Goal: Task Accomplishment & Management: Use online tool/utility

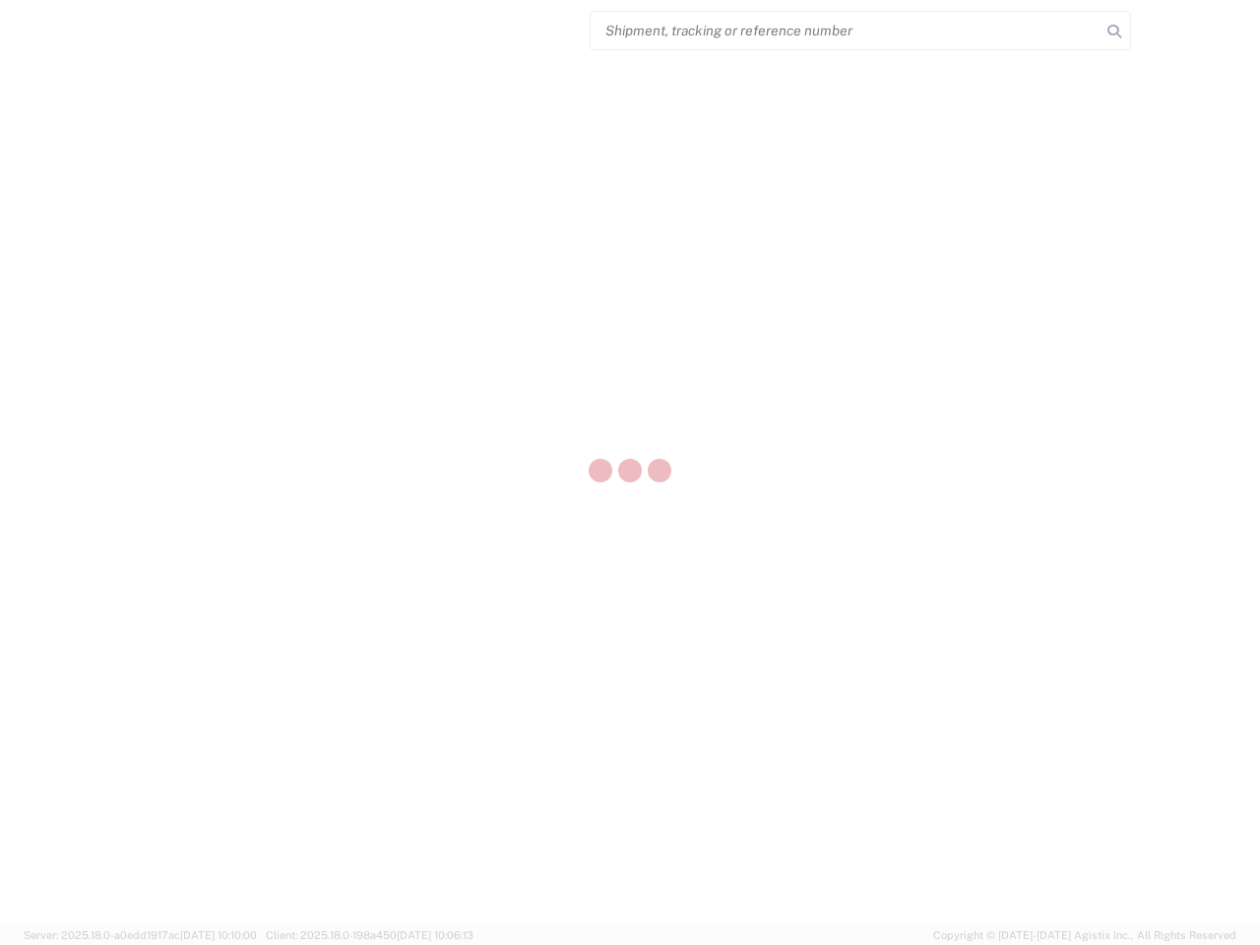
select select "US"
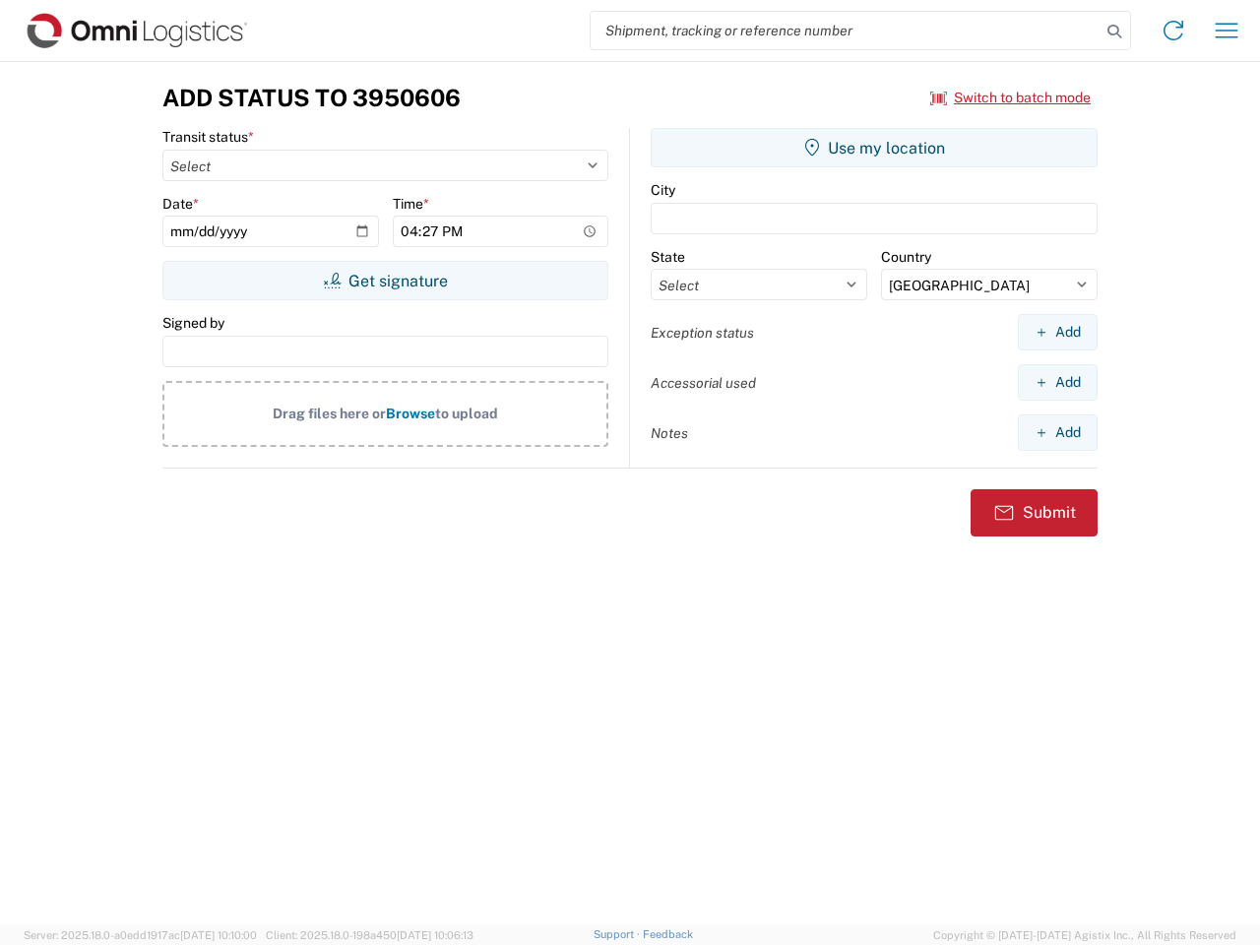
click at [845, 31] on input "search" at bounding box center [846, 30] width 510 height 37
click at [1114, 31] on icon at bounding box center [1114, 32] width 28 height 28
click at [1173, 31] on icon at bounding box center [1173, 30] width 31 height 31
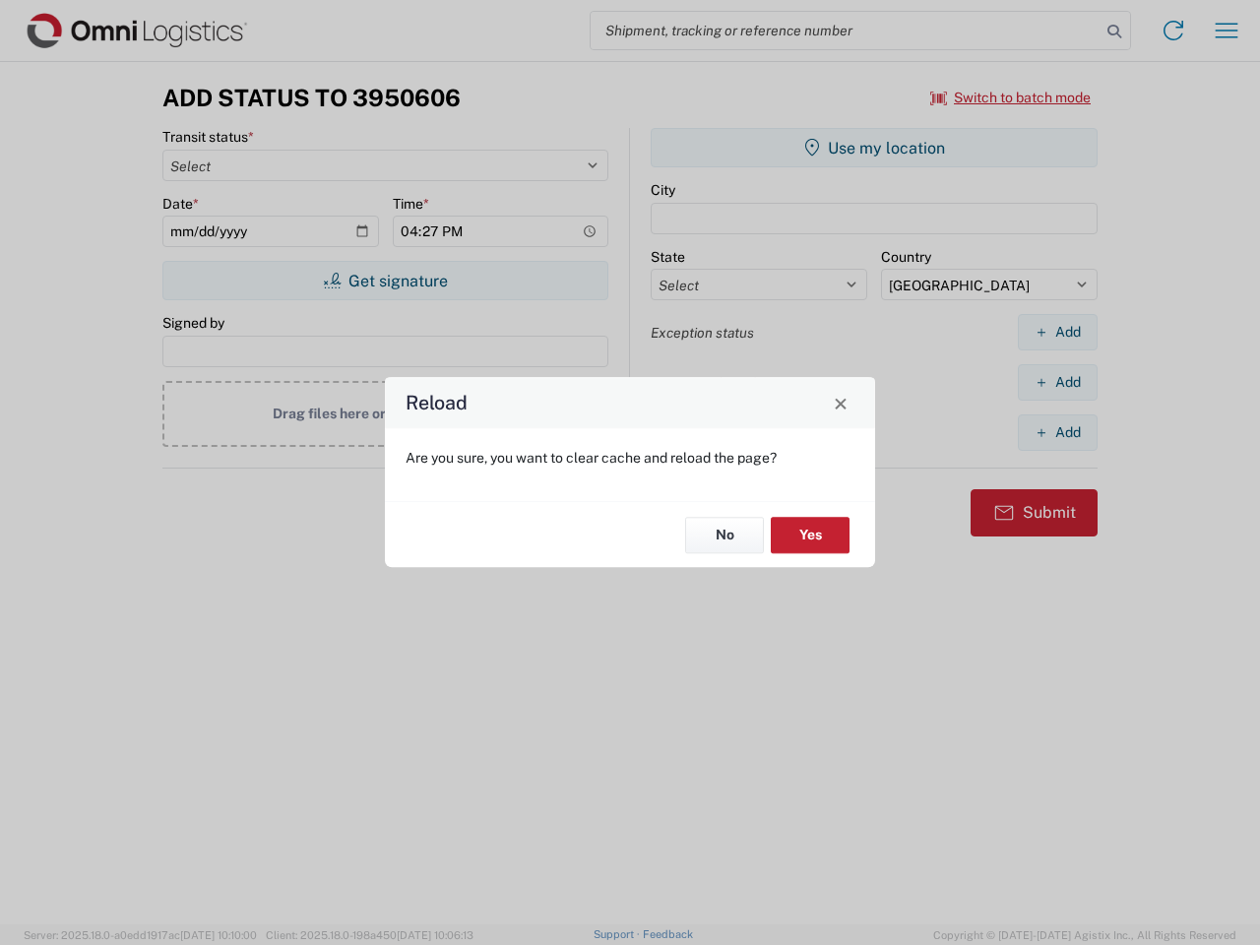
click at [1011, 97] on div "Reload Are you sure, you want to clear cache and reload the page? No Yes" at bounding box center [630, 472] width 1260 height 945
click at [385, 281] on div "Reload Are you sure, you want to clear cache and reload the page? No Yes" at bounding box center [630, 472] width 1260 height 945
click at [874, 148] on div "Reload Are you sure, you want to clear cache and reload the page? No Yes" at bounding box center [630, 472] width 1260 height 945
click at [1057, 332] on div "Reload Are you sure, you want to clear cache and reload the page? No Yes" at bounding box center [630, 472] width 1260 height 945
click at [1057, 382] on div "Reload Are you sure, you want to clear cache and reload the page? No Yes" at bounding box center [630, 472] width 1260 height 945
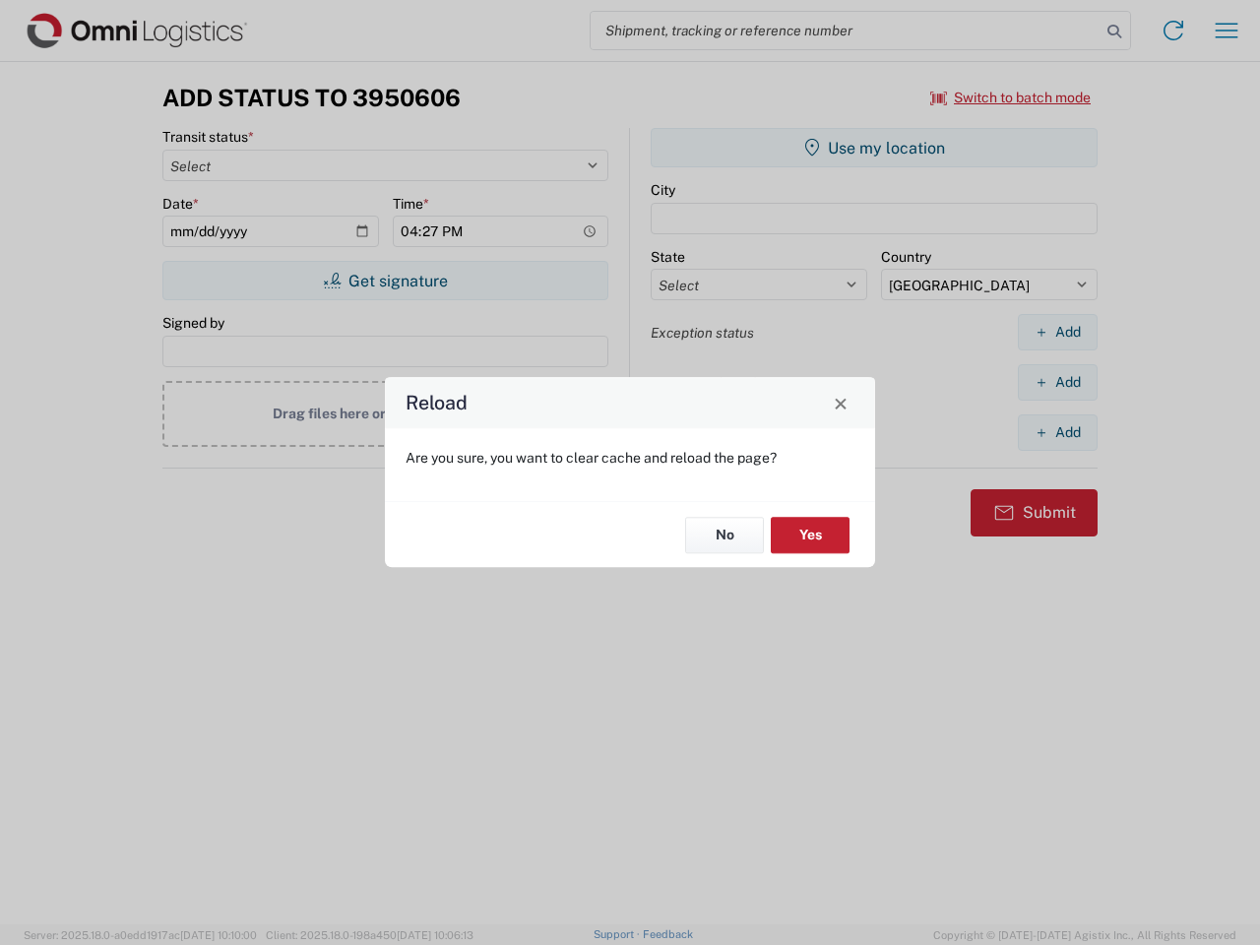
click at [1057, 432] on div "Reload Are you sure, you want to clear cache and reload the page? No Yes" at bounding box center [630, 472] width 1260 height 945
